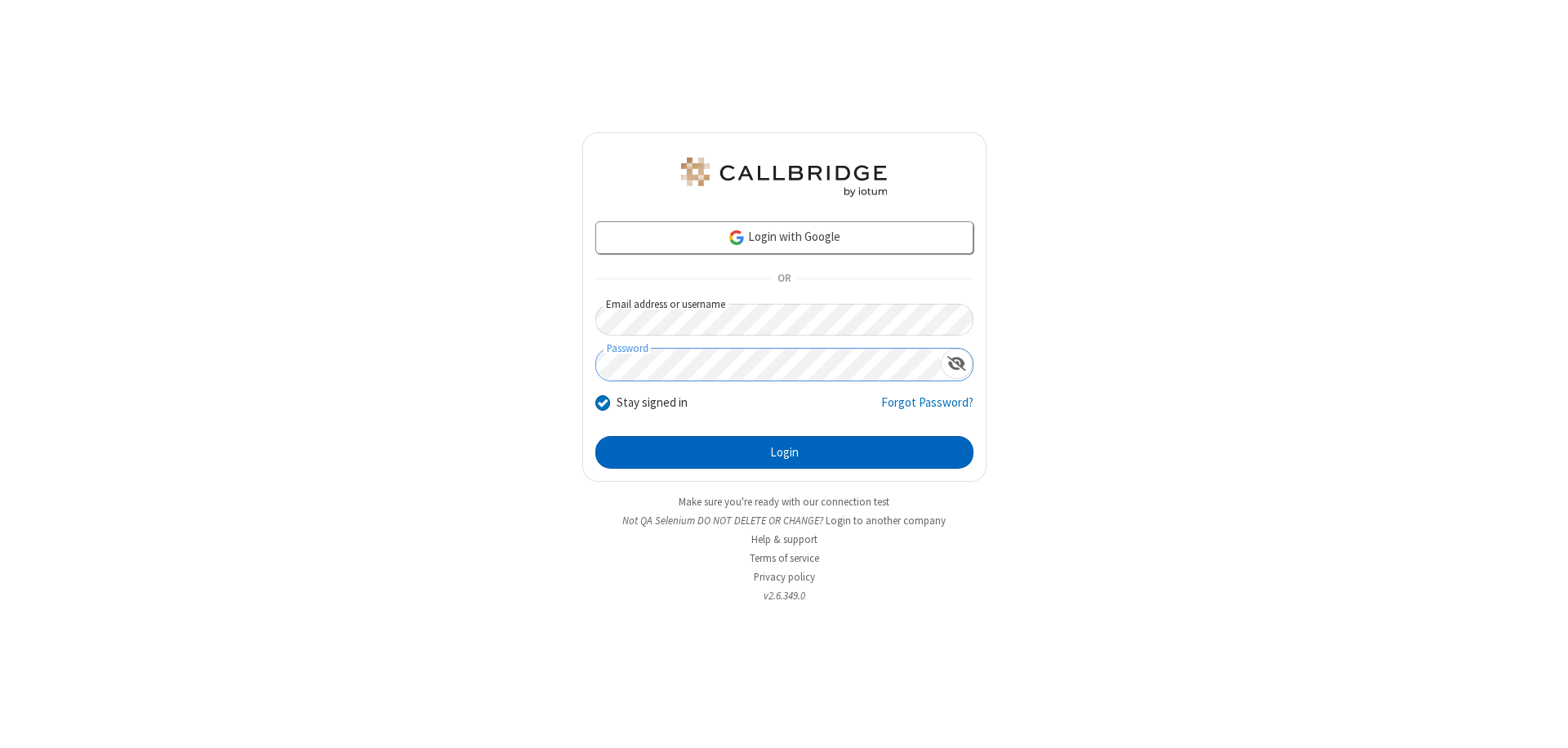
click at [784, 452] on button "Login" at bounding box center [784, 452] width 378 height 33
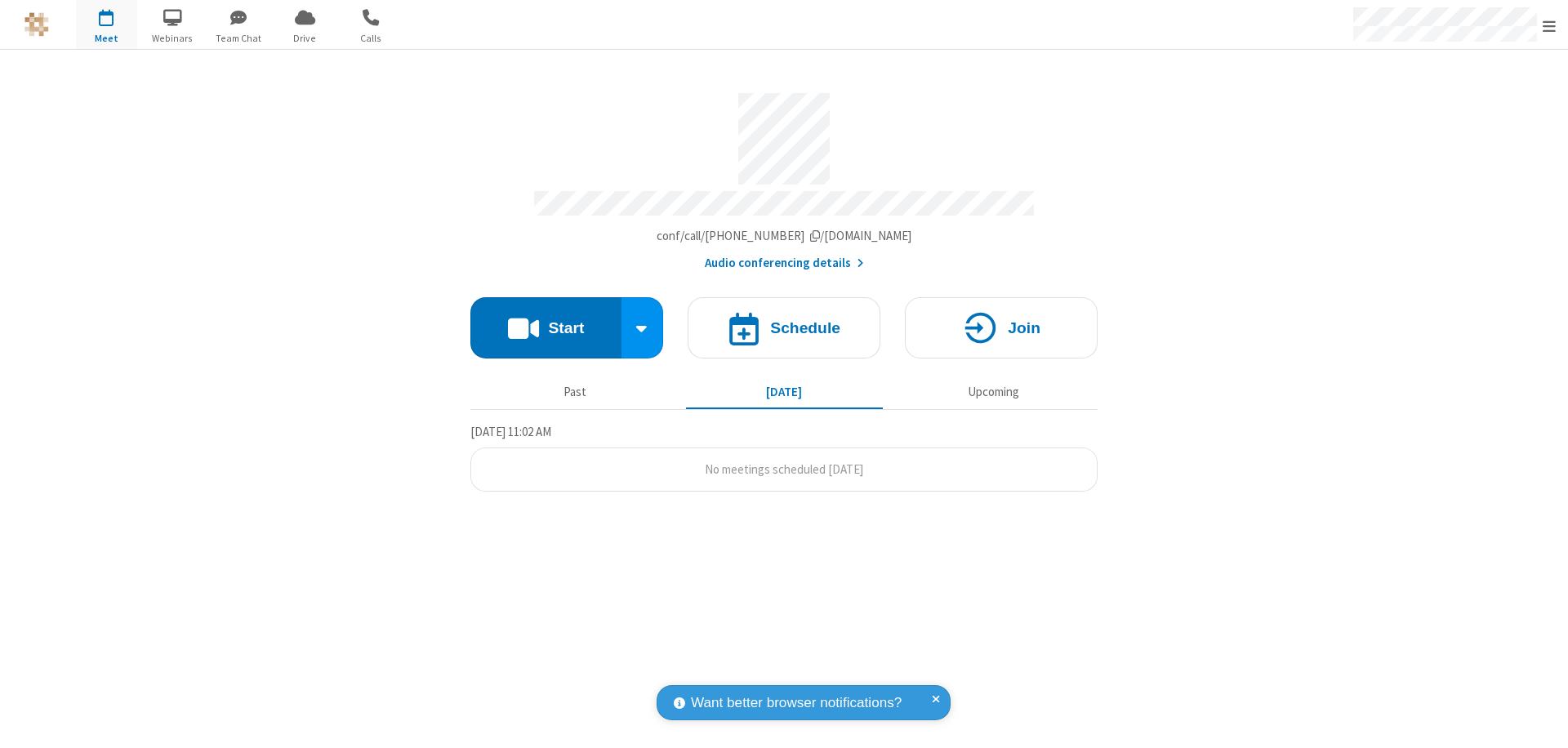
click at [545, 320] on button "Start" at bounding box center [546, 328] width 151 height 61
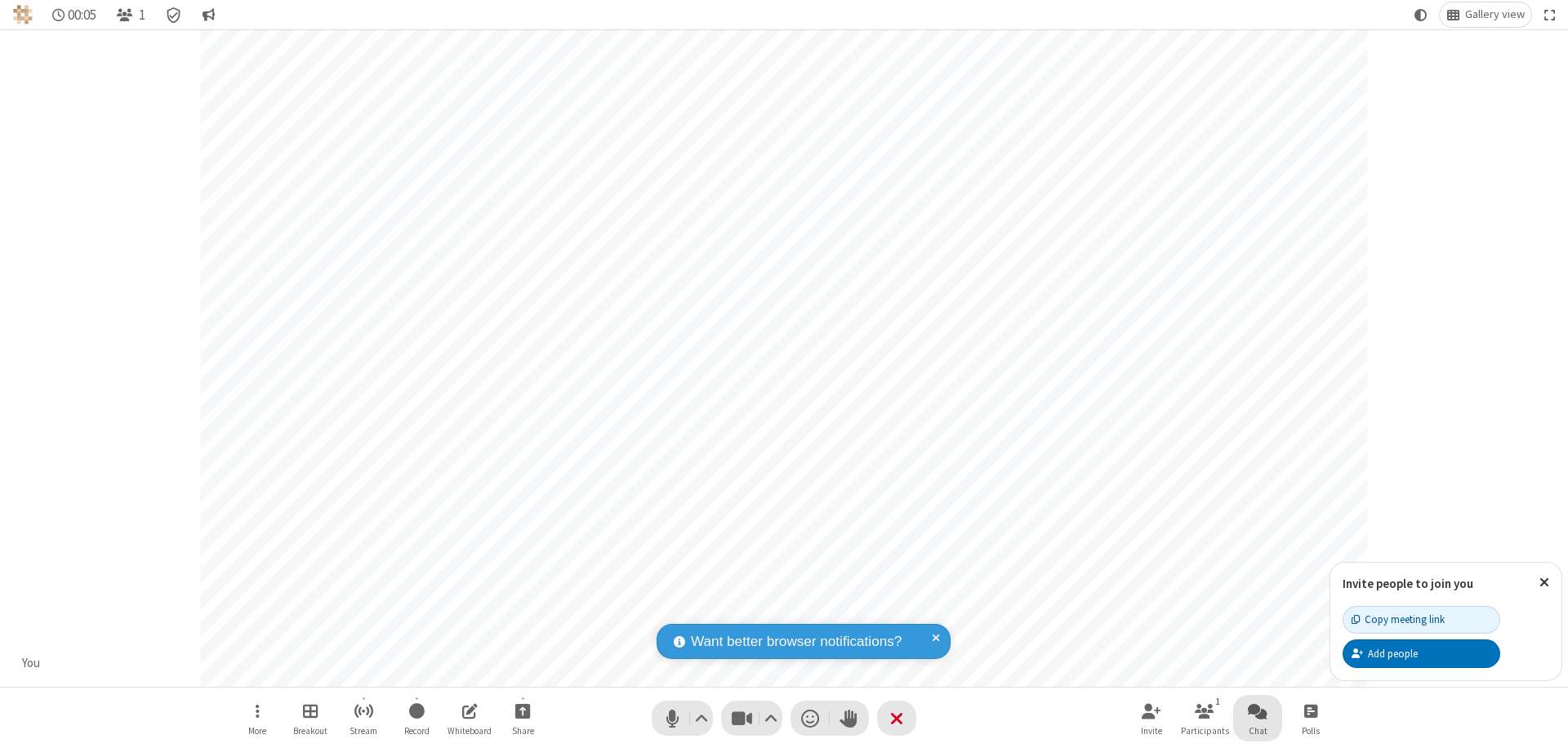
click at [1258, 710] on span "Open chat" at bounding box center [1257, 711] width 20 height 21
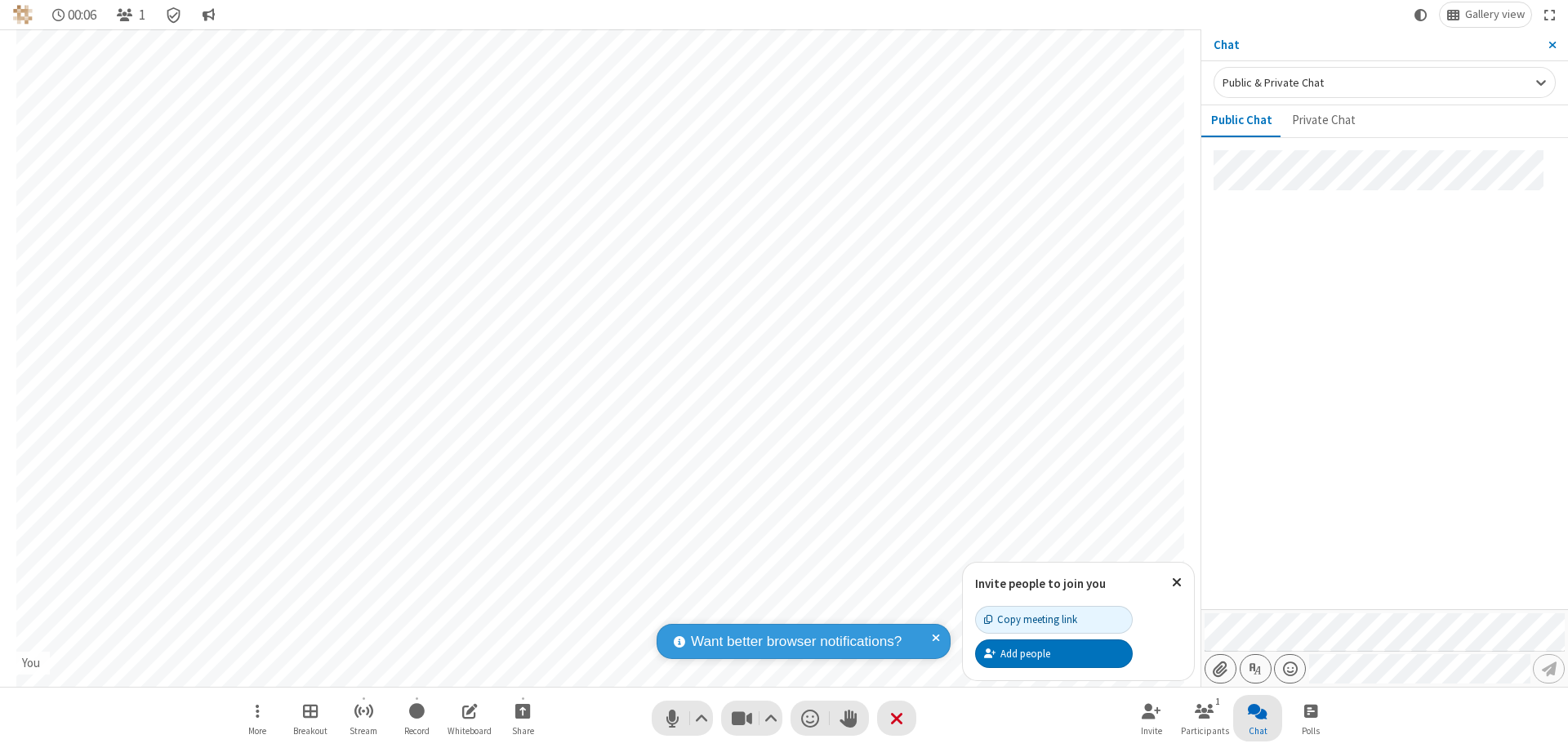
type input "C:\fakepath\doc_test.docx"
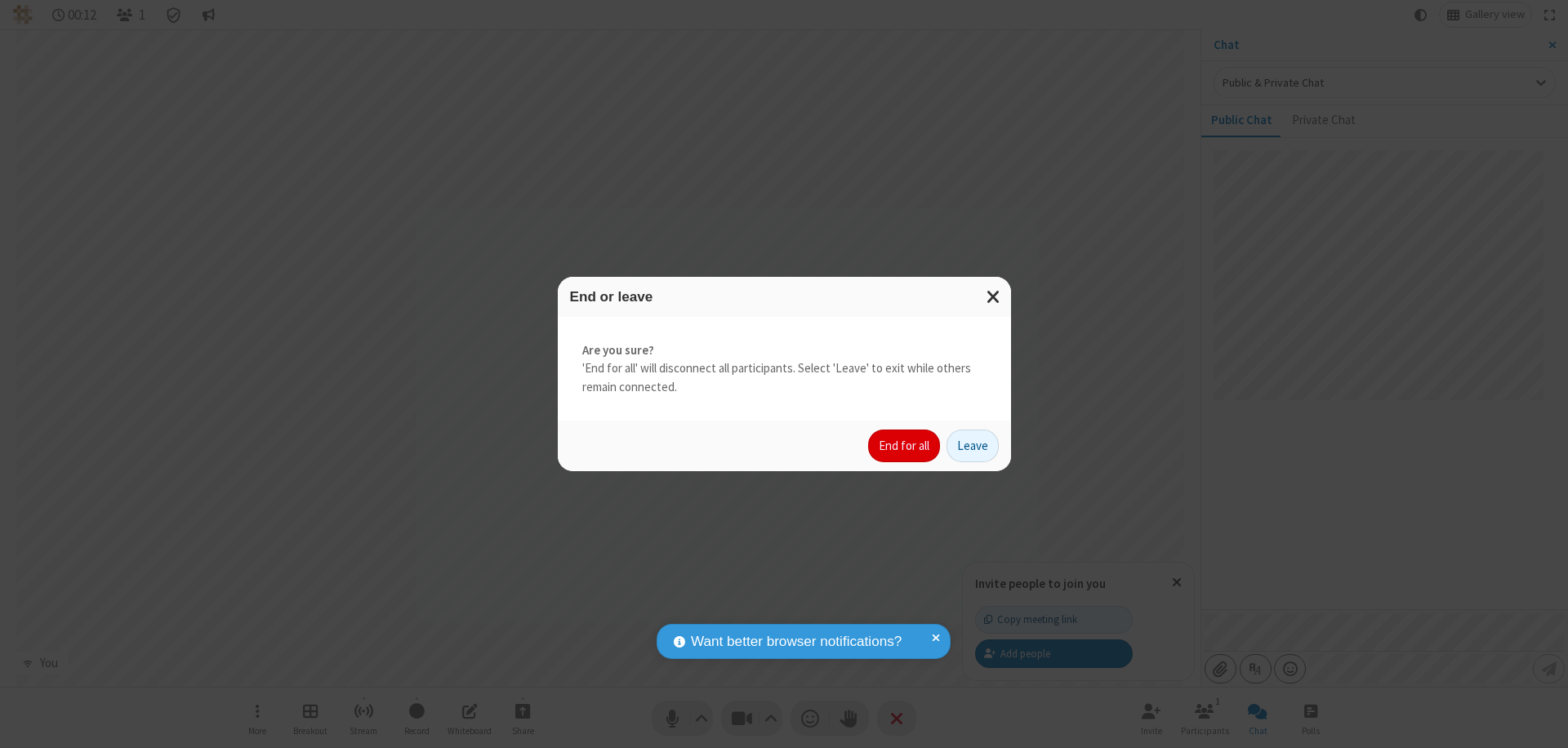
click at [904, 446] on button "End for all" at bounding box center [904, 446] width 72 height 33
